Goal: Browse casually: Explore the website without a specific task or goal

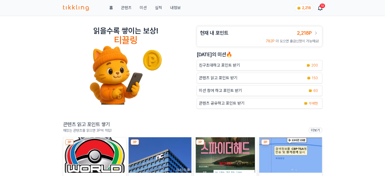
click at [91, 154] on img at bounding box center [94, 154] width 63 height 35
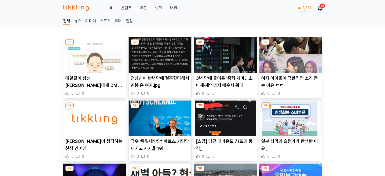
click at [151, 62] on img at bounding box center [160, 54] width 63 height 35
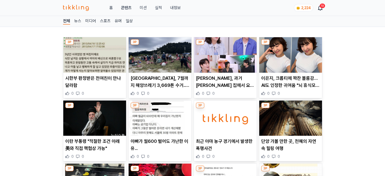
click at [106, 59] on img at bounding box center [94, 54] width 63 height 35
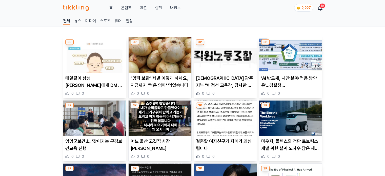
click at [220, 126] on img at bounding box center [225, 118] width 63 height 35
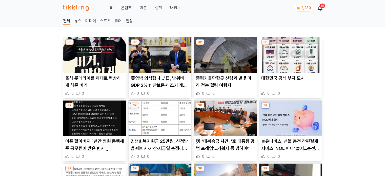
click at [101, 124] on img at bounding box center [94, 118] width 63 height 35
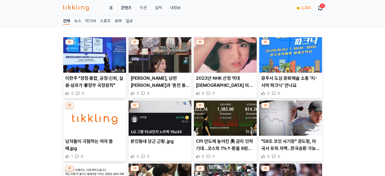
click at [167, 60] on img at bounding box center [160, 54] width 63 height 35
